Goal: Transaction & Acquisition: Book appointment/travel/reservation

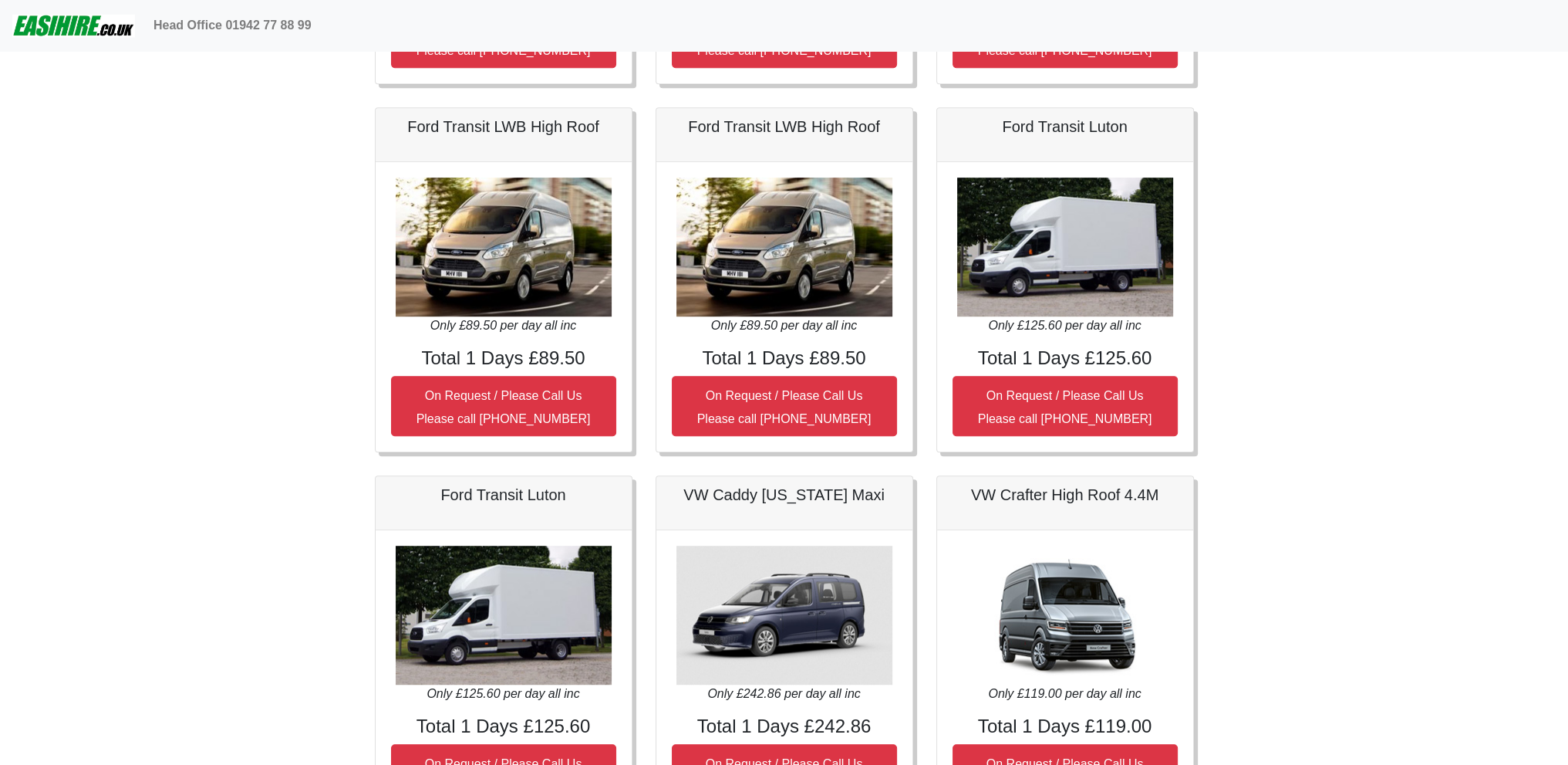
scroll to position [1157, 0]
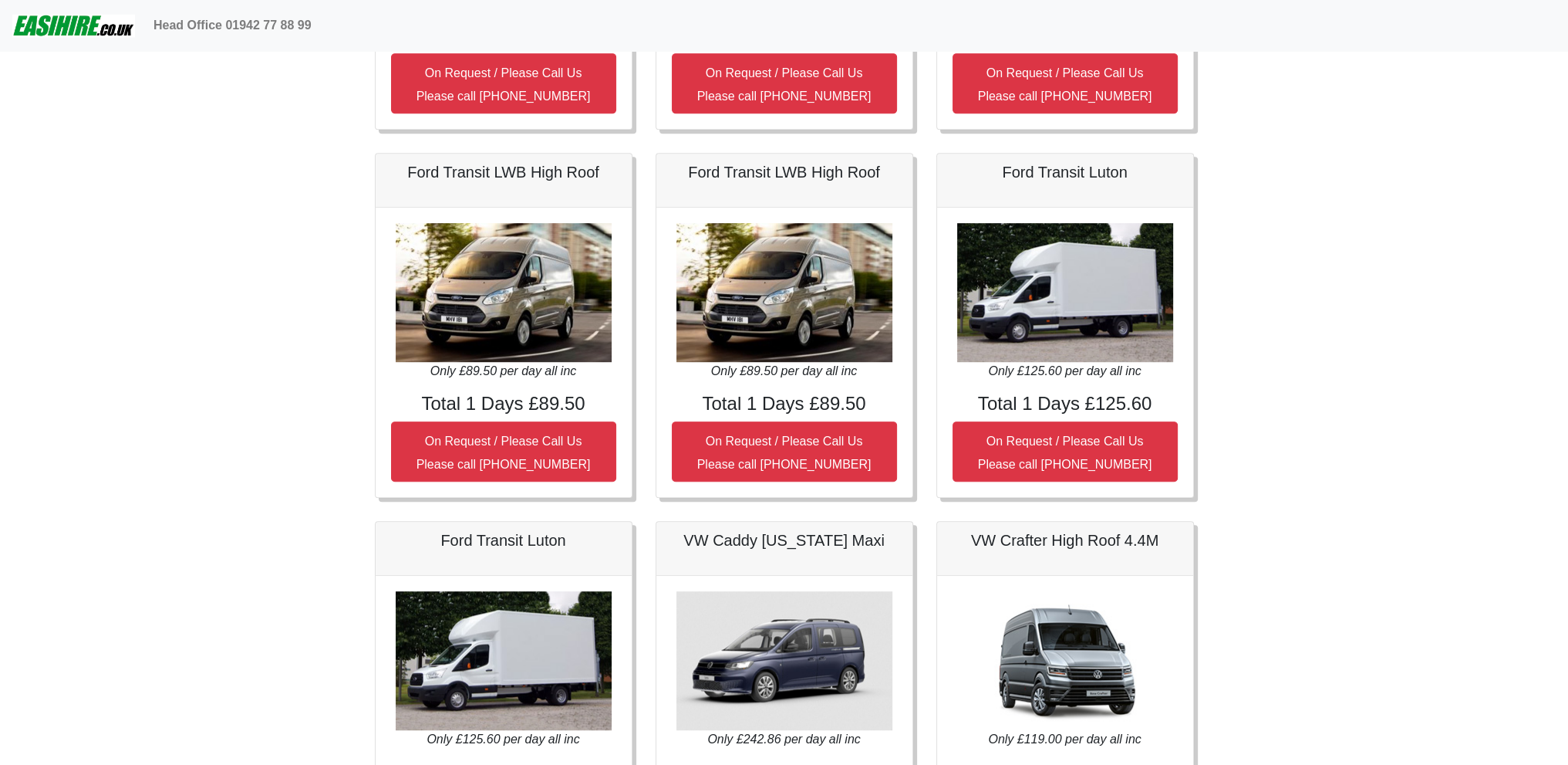
click at [798, 345] on img at bounding box center [784, 293] width 216 height 139
click at [753, 229] on img at bounding box center [784, 293] width 216 height 139
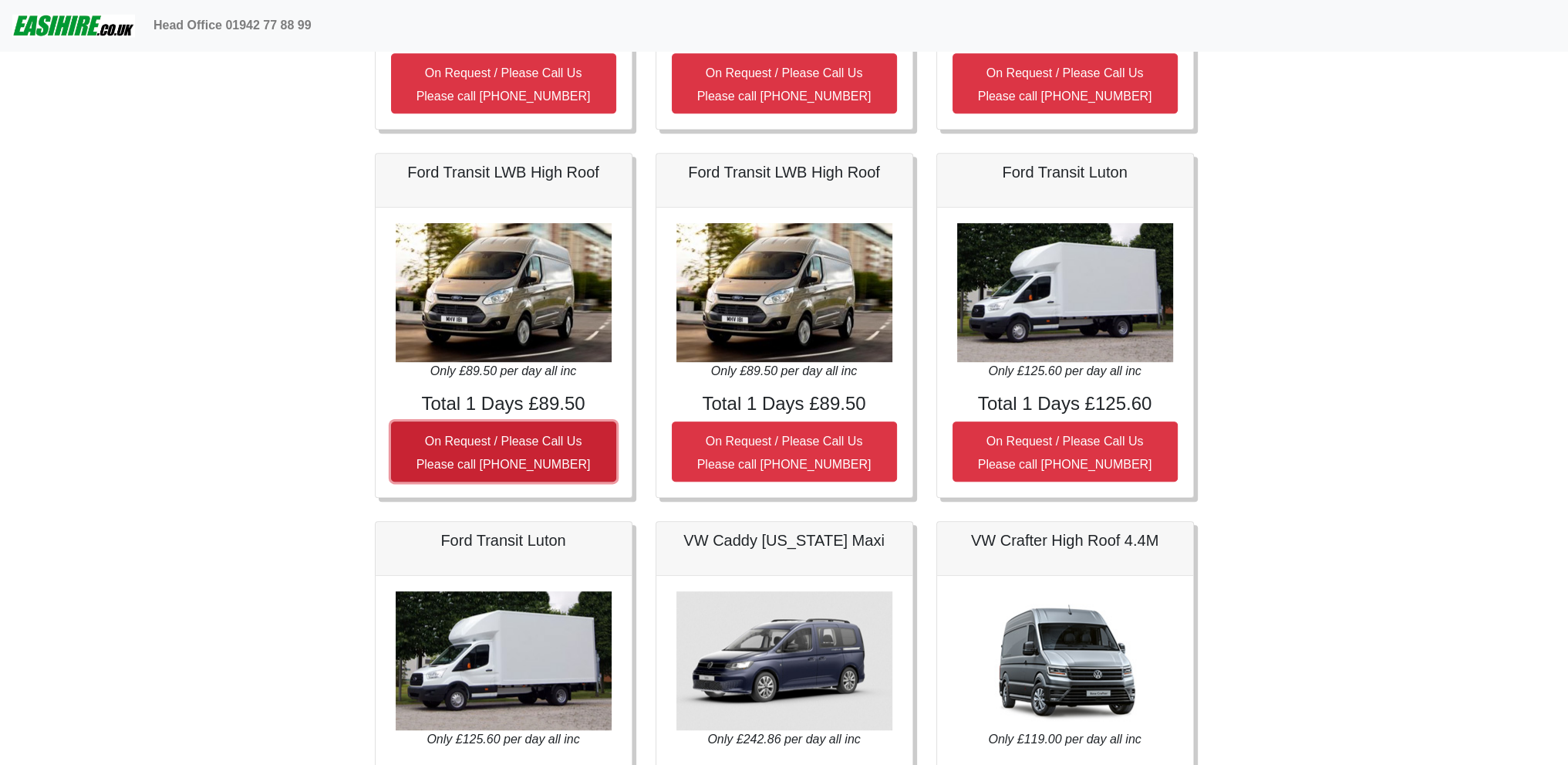
click at [443, 447] on button "On Request / Please Call Us Please call [PHONE_NUMBER]" at bounding box center [503, 451] width 225 height 61
click at [433, 435] on small "On Request / Please Call Us Please call [PHONE_NUMBER]" at bounding box center [503, 453] width 174 height 36
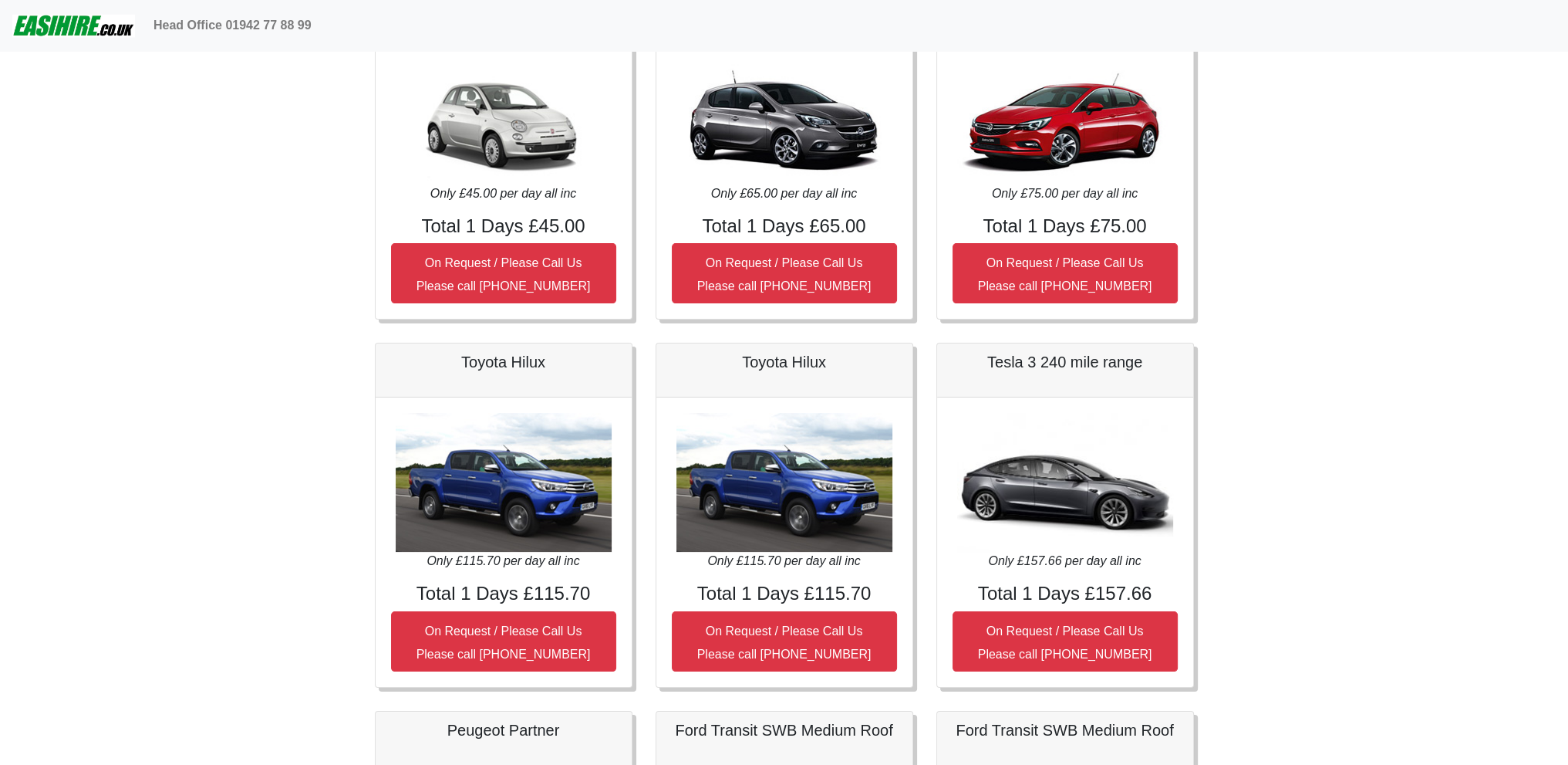
scroll to position [0, 0]
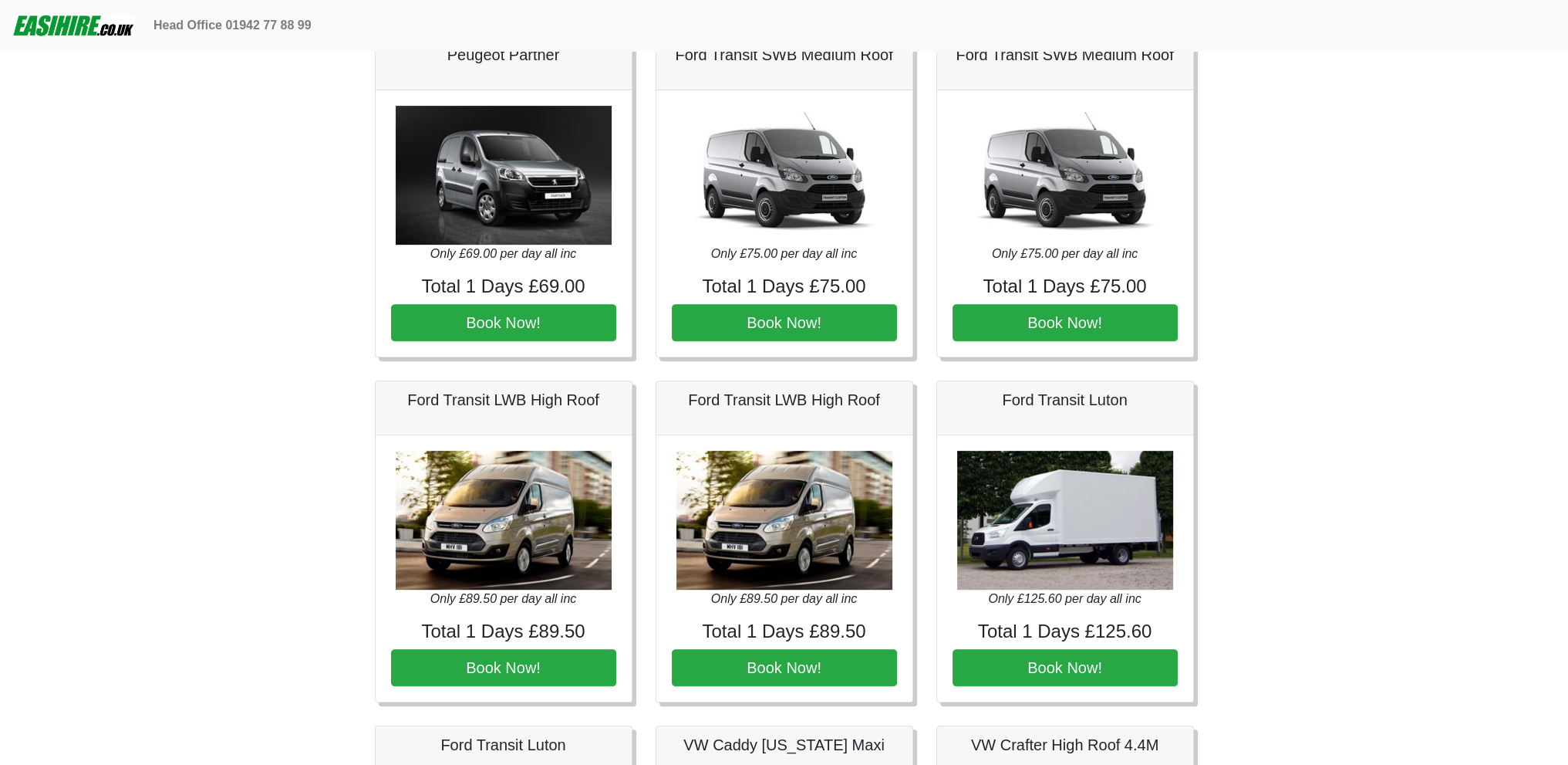
scroll to position [772, 0]
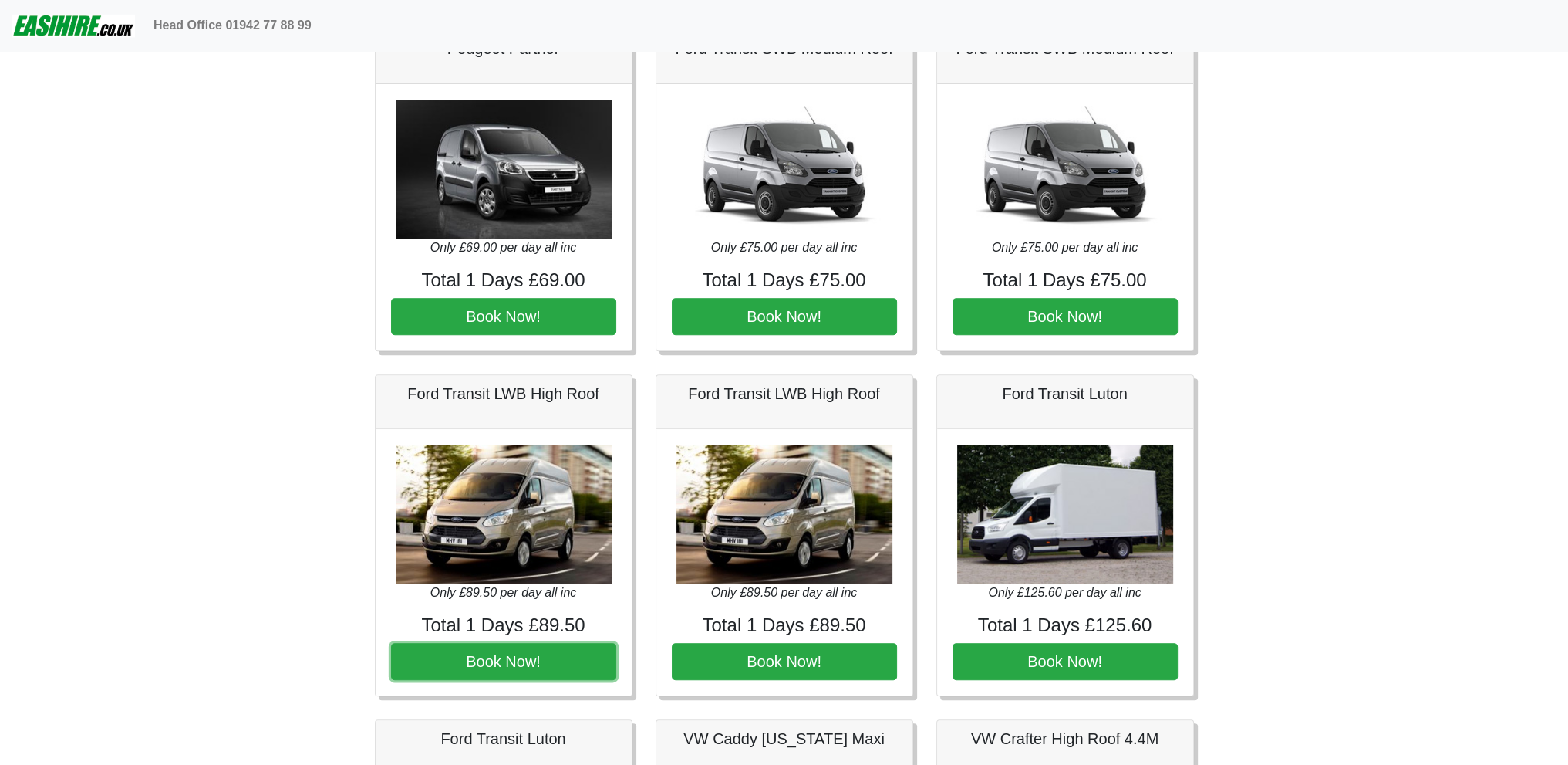
drag, startPoint x: 450, startPoint y: 664, endPoint x: 182, endPoint y: 666, distance: 268.0
click at [441, 669] on button "Book Now!" at bounding box center [503, 661] width 225 height 37
